Goal: Navigation & Orientation: Find specific page/section

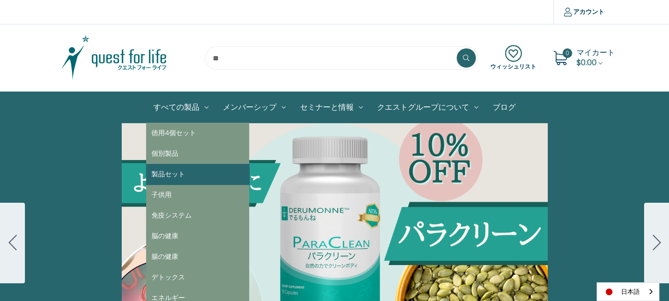
click at [190, 174] on link "製品セット" at bounding box center [197, 174] width 103 height 21
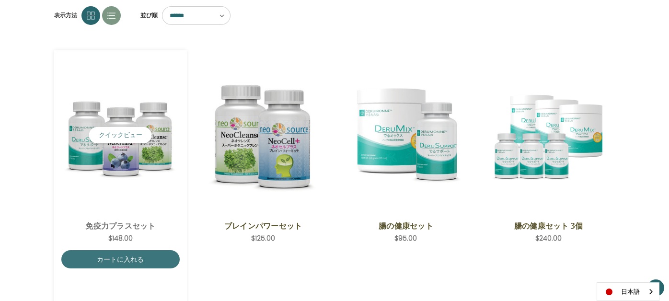
scroll to position [288, 0]
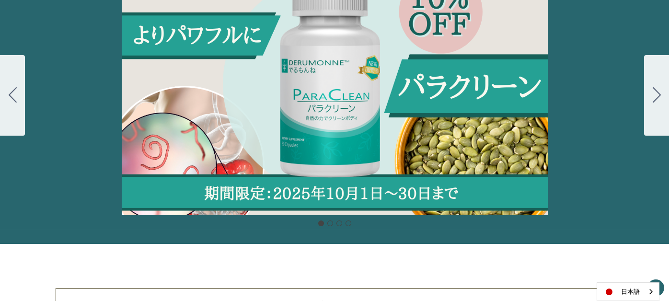
scroll to position [144, 0]
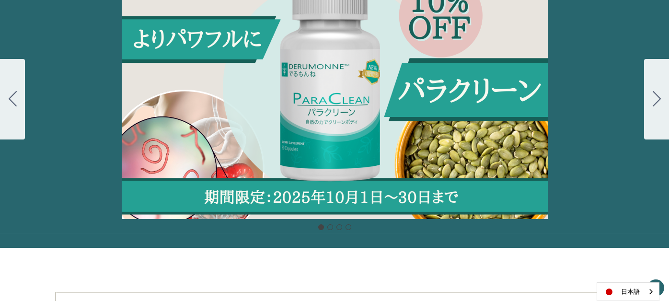
click at [279, 110] on div "カルーセル・タイトル カルーセルスライドに説明を追加します。複数の販売を促進するために使用することができます。 販売中" at bounding box center [334, 99] width 669 height 240
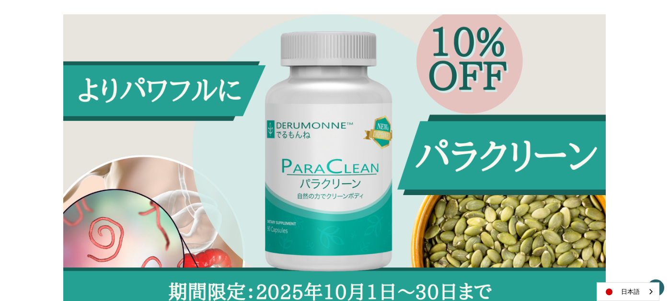
scroll to position [96, 0]
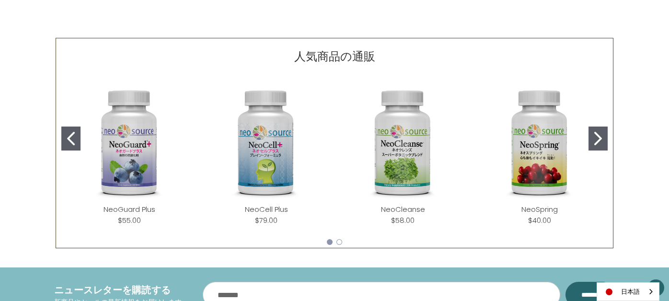
scroll to position [144, 0]
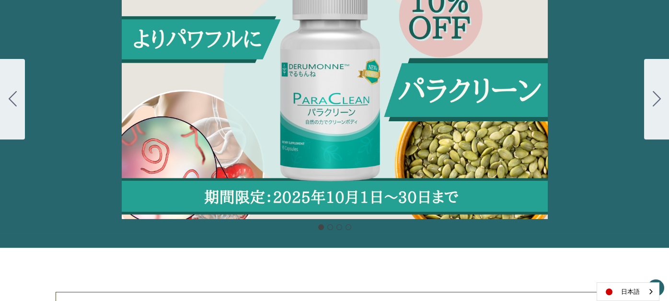
click at [655, 96] on icon "Go to slide 2" at bounding box center [657, 98] width 8 height 15
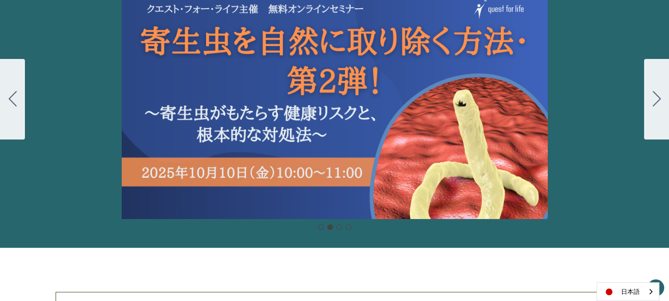
click at [10, 97] on icon "Go to slide 1" at bounding box center [13, 98] width 8 height 15
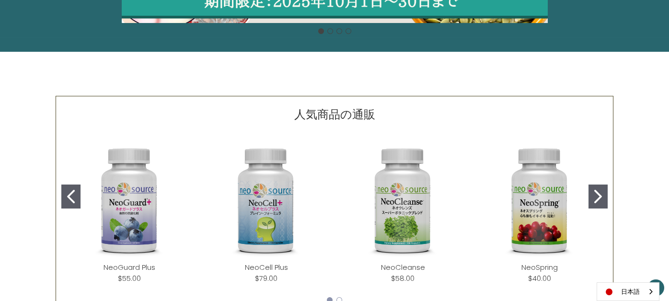
scroll to position [336, 0]
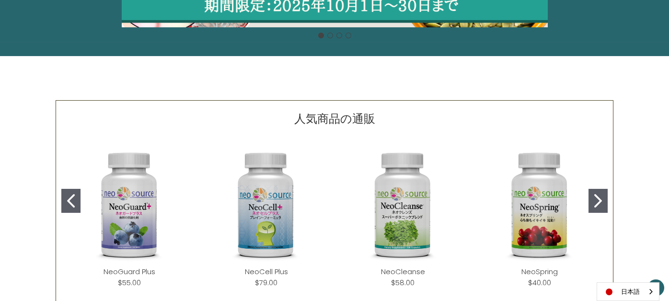
click at [593, 194] on button "Go to slide 2" at bounding box center [598, 201] width 19 height 24
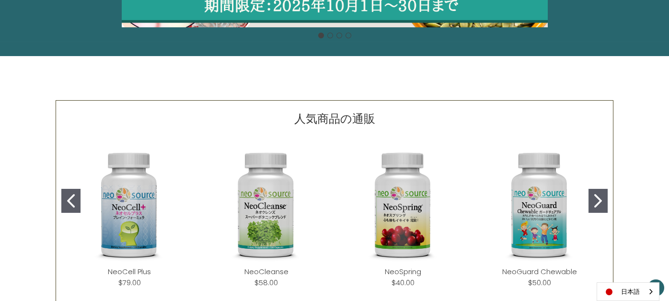
click at [593, 194] on button "Go to slide 2" at bounding box center [598, 201] width 19 height 24
click at [74, 195] on icon "Go to slide 1" at bounding box center [71, 200] width 8 height 13
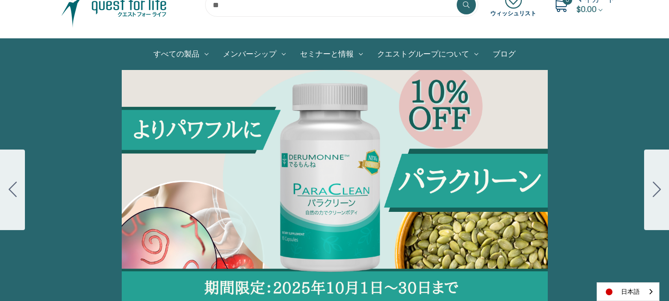
scroll to position [48, 0]
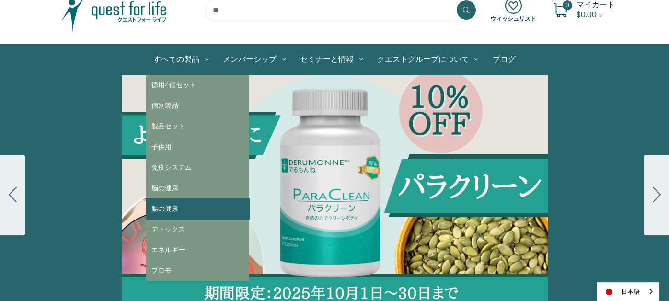
click at [177, 210] on link "腸の健康" at bounding box center [197, 208] width 103 height 21
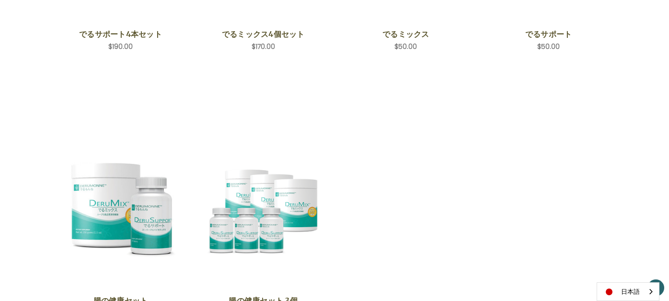
scroll to position [239, 0]
